Goal: Task Accomplishment & Management: Use online tool/utility

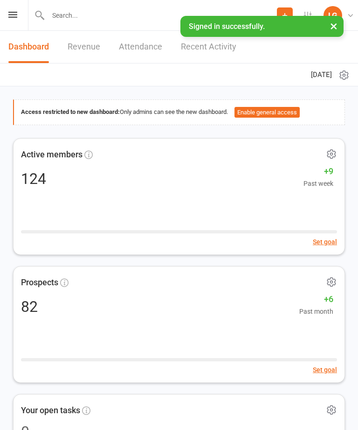
click at [13, 17] on icon at bounding box center [12, 15] width 9 height 6
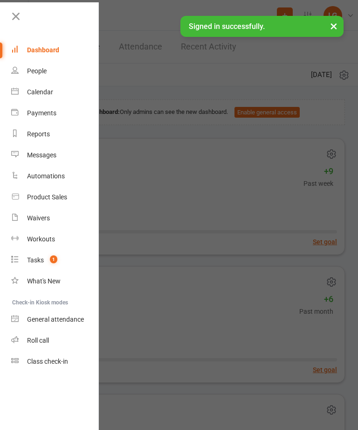
click at [58, 93] on link "Calendar" at bounding box center [55, 92] width 88 height 21
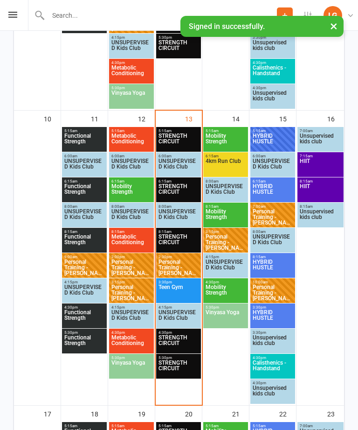
scroll to position [731, 0]
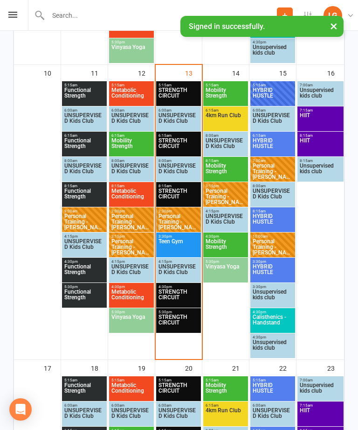
click at [172, 91] on span "STRENGTH CIRCUIT" at bounding box center [178, 95] width 41 height 17
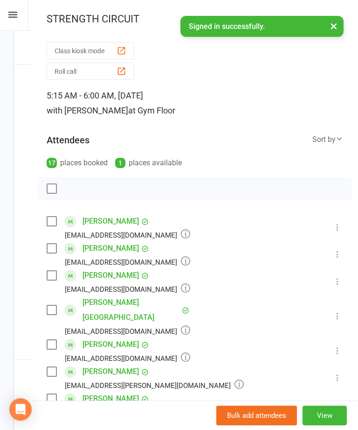
click at [118, 50] on div "button" at bounding box center [122, 51] width 10 height 10
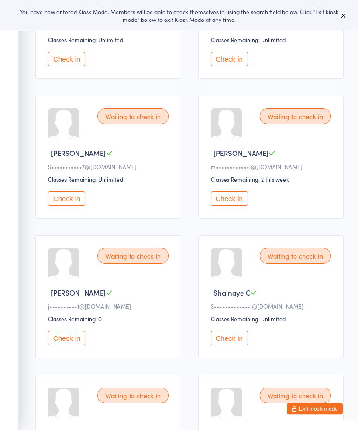
click at [238, 206] on button "Check in" at bounding box center [229, 199] width 37 height 14
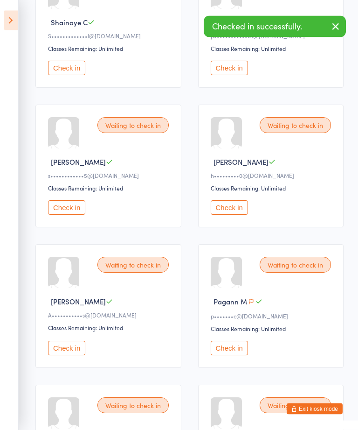
scroll to position [469, 0]
click at [241, 215] on button "Check in" at bounding box center [229, 207] width 37 height 14
click at [71, 215] on button "Check in" at bounding box center [66, 207] width 37 height 14
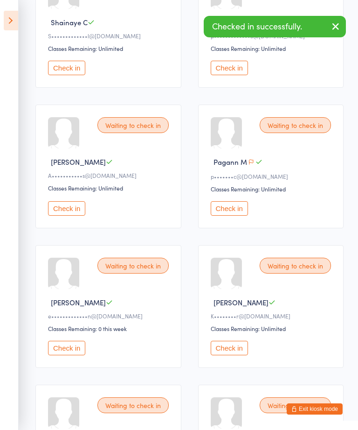
click at [68, 355] on button "Check in" at bounding box center [66, 348] width 37 height 14
click at [232, 216] on button "Check in" at bounding box center [229, 208] width 37 height 14
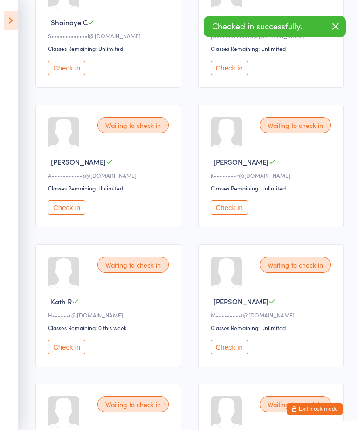
click at [73, 215] on button "Check in" at bounding box center [66, 207] width 37 height 14
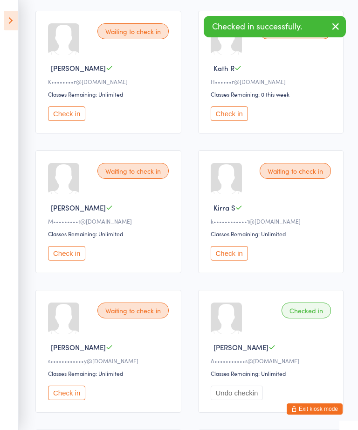
scroll to position [565, 0]
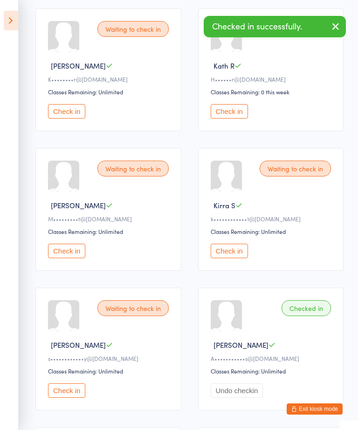
click at [243, 258] on button "Check in" at bounding box center [229, 251] width 37 height 14
click at [242, 258] on button "Check in" at bounding box center [229, 251] width 37 height 14
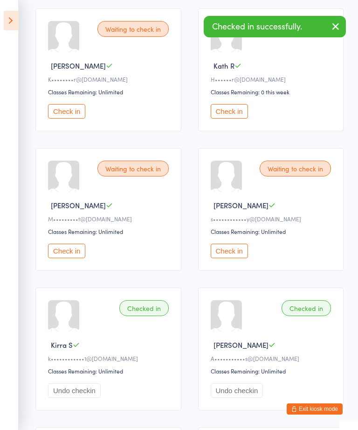
click at [243, 258] on button "Check in" at bounding box center [229, 251] width 37 height 14
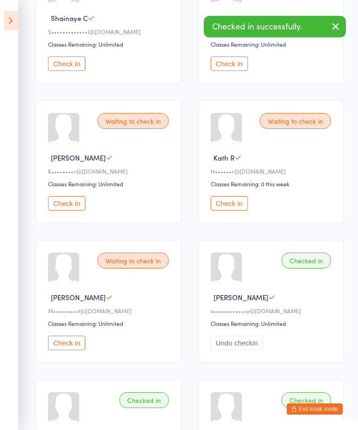
scroll to position [474, 0]
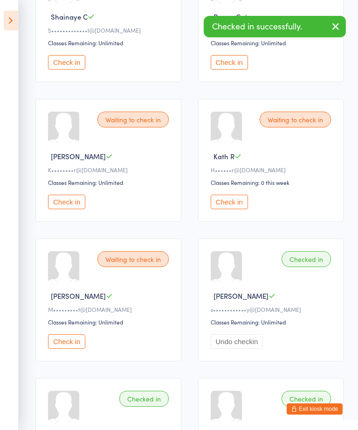
click at [242, 209] on button "Check in" at bounding box center [229, 202] width 37 height 14
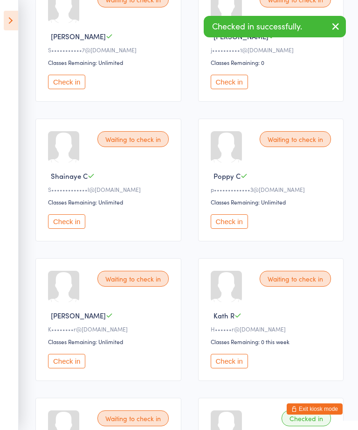
scroll to position [316, 0]
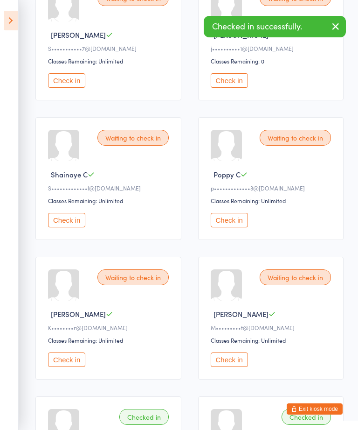
click at [78, 227] on button "Check in" at bounding box center [66, 220] width 37 height 14
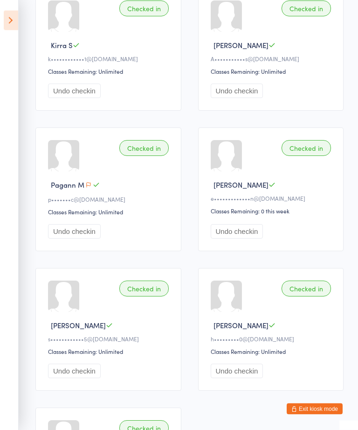
scroll to position [865, 0]
